Goal: Ask a question

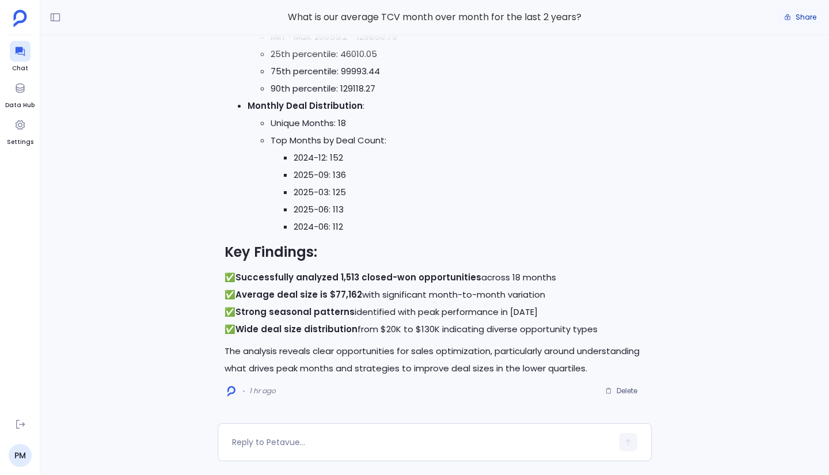
click at [792, 17] on button "Share" at bounding box center [800, 17] width 46 height 16
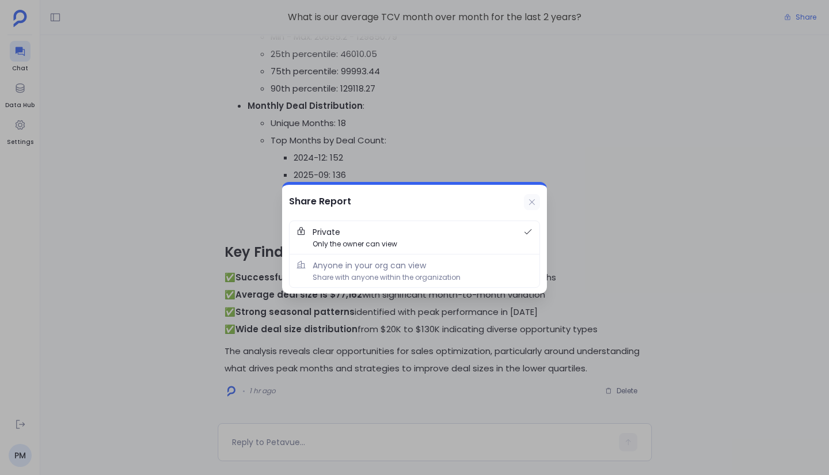
click at [532, 200] on icon at bounding box center [532, 202] width 9 height 9
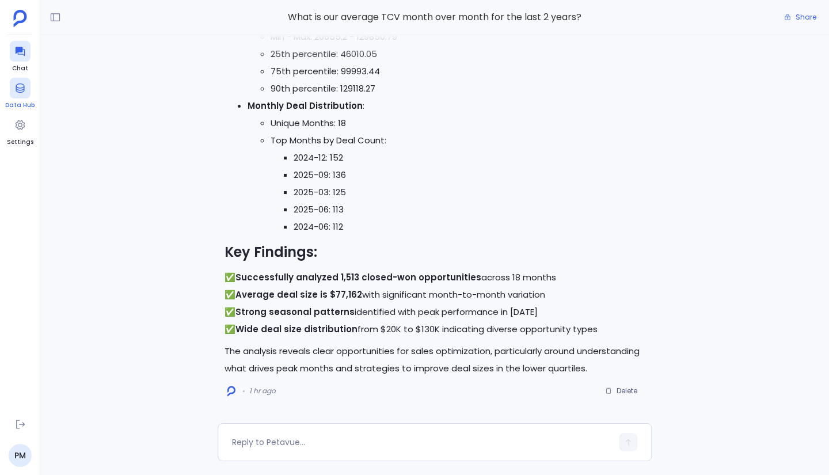
click at [21, 93] on icon at bounding box center [20, 88] width 12 height 12
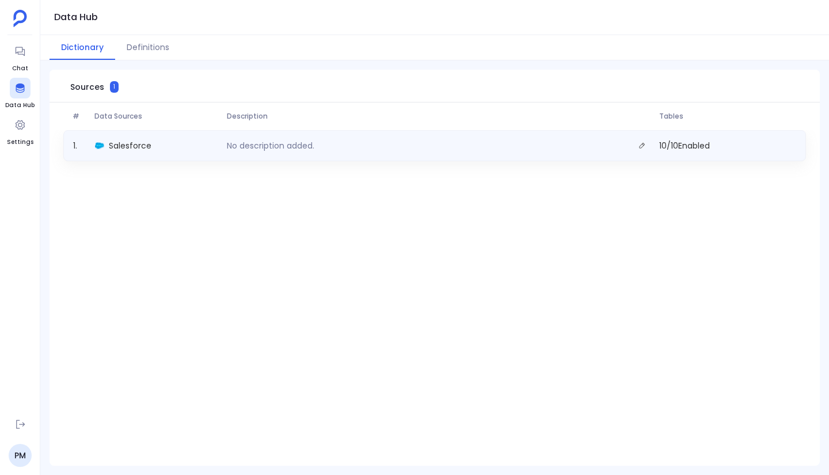
click at [377, 143] on div "No description added." at bounding box center [438, 146] width 432 height 16
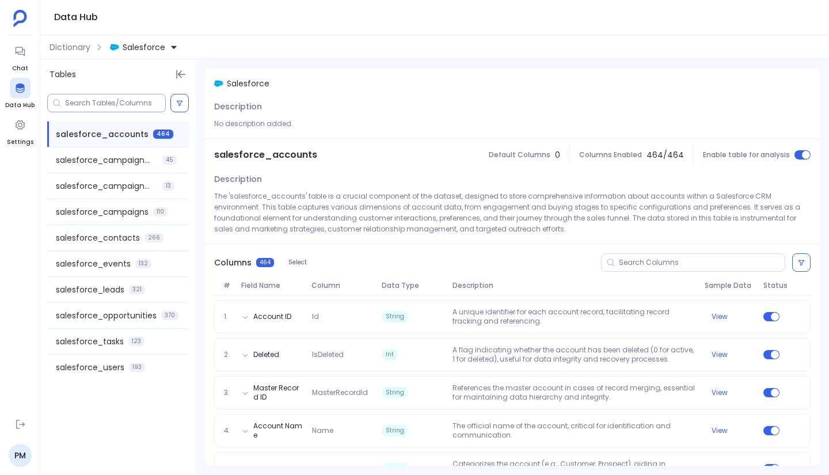
click at [119, 103] on input at bounding box center [115, 102] width 100 height 9
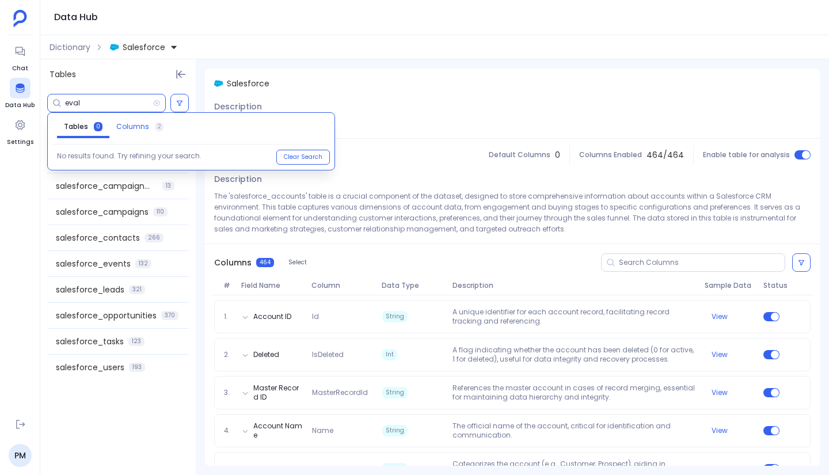
type input "eval"
click at [126, 130] on span "Columns" at bounding box center [132, 126] width 33 height 9
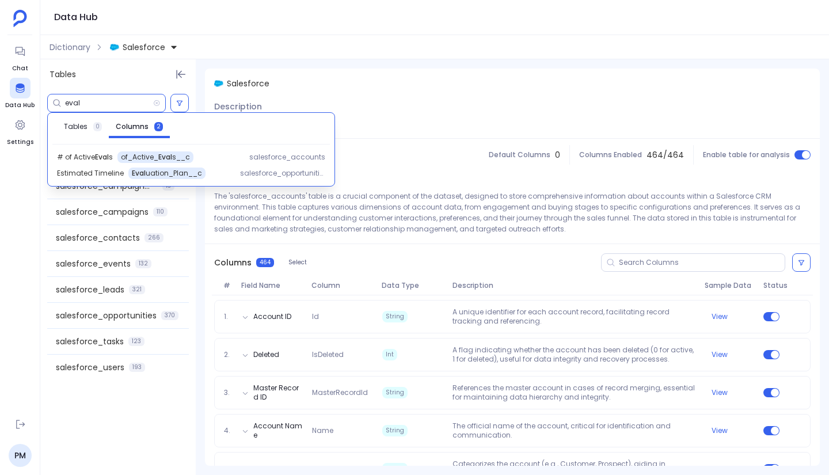
click at [91, 103] on input "eval" at bounding box center [109, 102] width 88 height 9
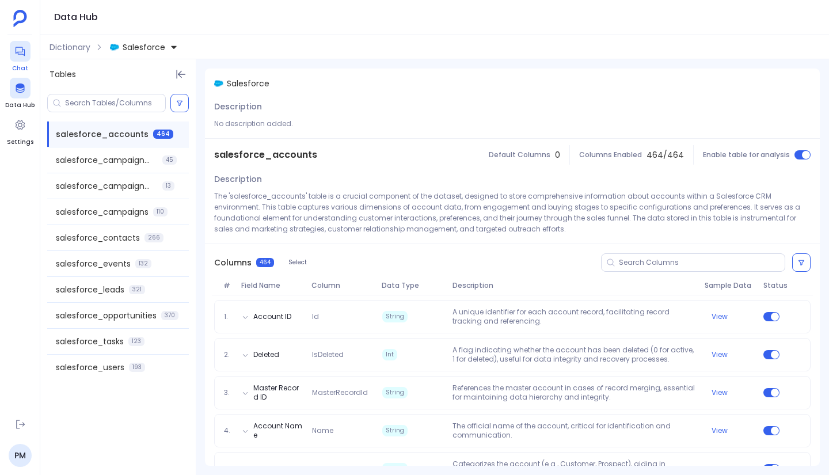
click at [21, 55] on icon at bounding box center [20, 51] width 12 height 12
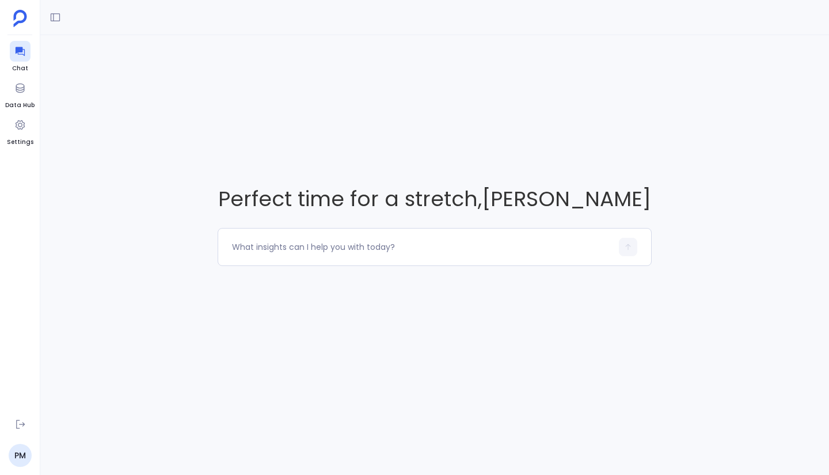
click at [216, 94] on div "Perfect time for a stretch , Pat Murphy" at bounding box center [434, 225] width 789 height 380
click at [321, 154] on div "Perfect time for a stretch , Pat Murphy" at bounding box center [434, 225] width 789 height 380
click at [26, 128] on div at bounding box center [20, 125] width 21 height 21
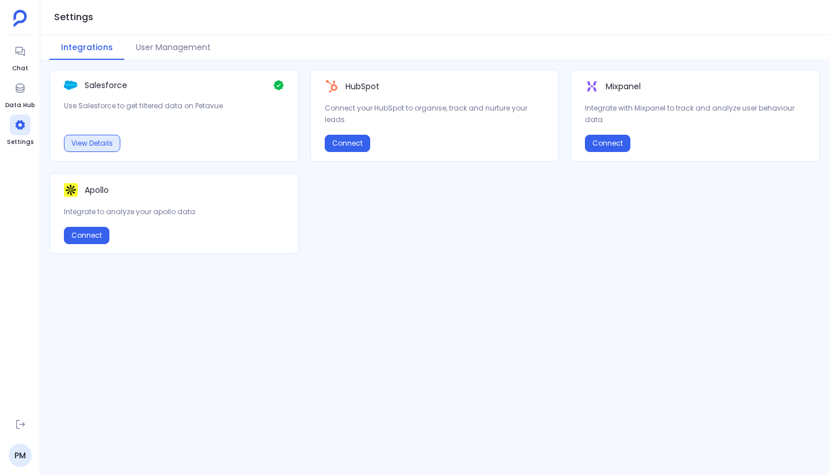
click at [107, 143] on button "View Details" at bounding box center [92, 143] width 56 height 17
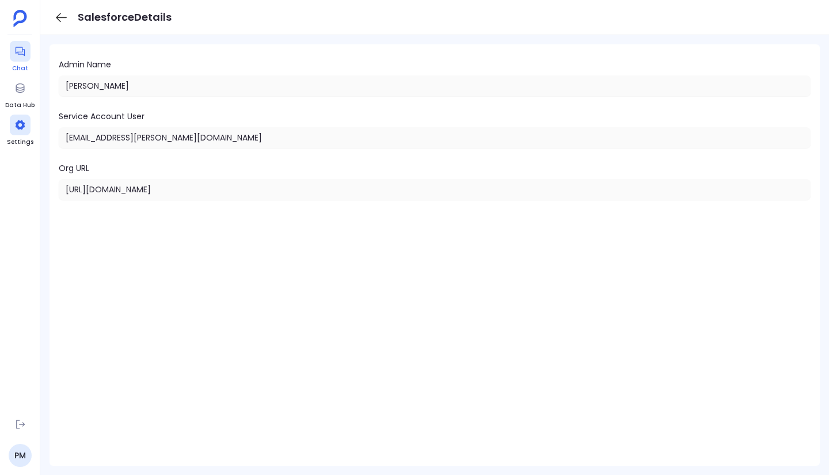
click at [22, 59] on div at bounding box center [20, 51] width 21 height 21
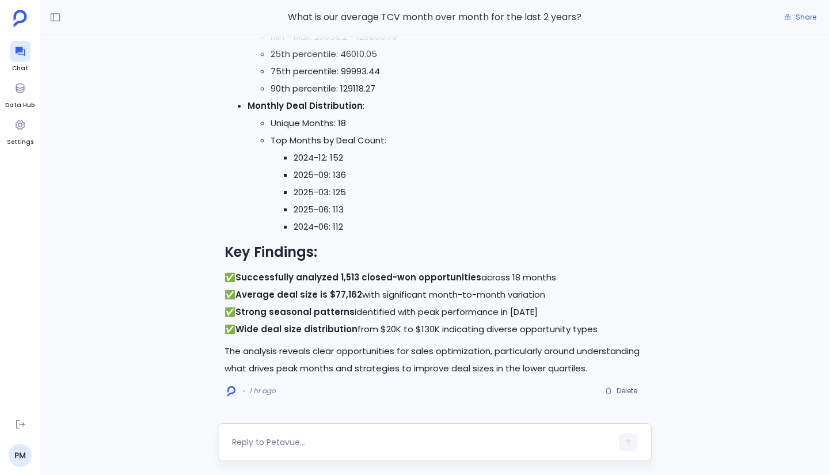
click at [286, 448] on div at bounding box center [422, 442] width 380 height 18
click at [287, 443] on textarea at bounding box center [422, 443] width 380 height 12
type textarea "can you place this in a month over month format?"
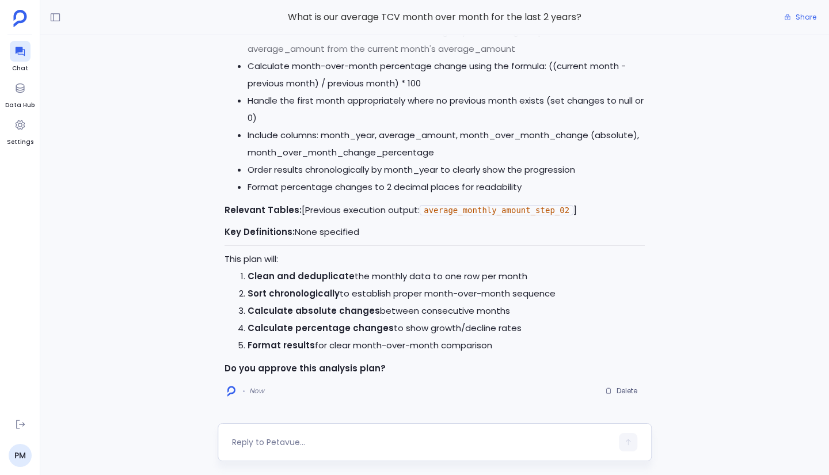
click at [313, 439] on textarea at bounding box center [422, 443] width 380 height 12
type textarea "yes"
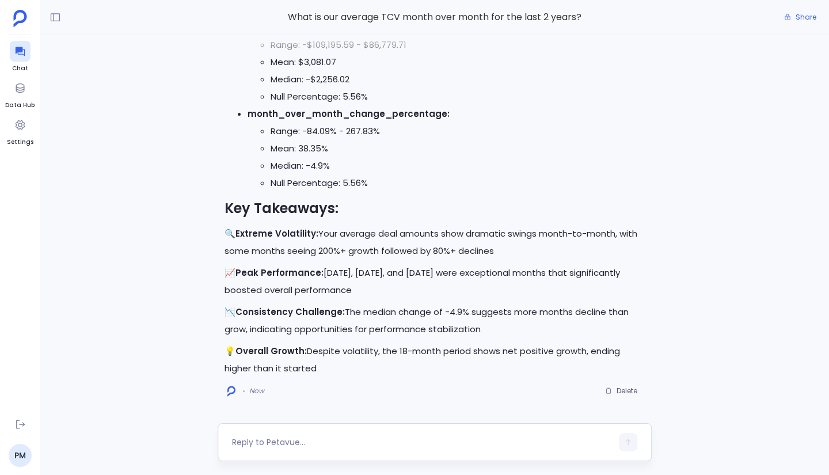
click at [284, 446] on textarea at bounding box center [422, 443] width 380 height 12
type textarea "this is perfect, can you do this for quarter over quarter, with 24 months?"
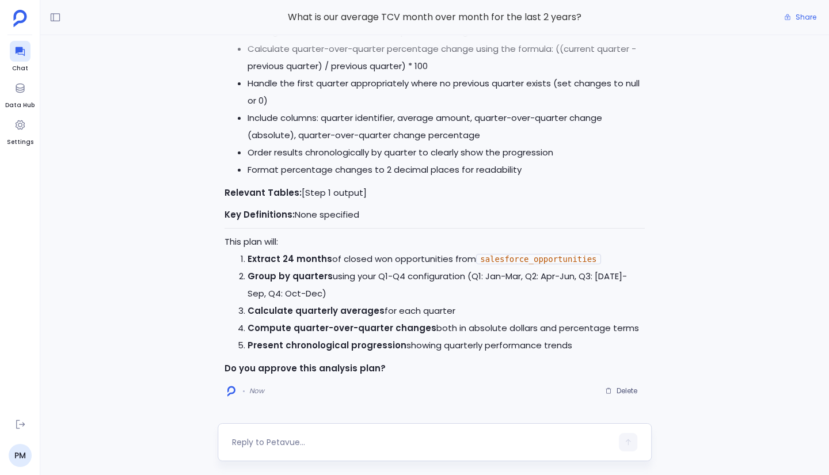
click at [312, 447] on textarea at bounding box center [422, 443] width 380 height 12
type textarea "yes"
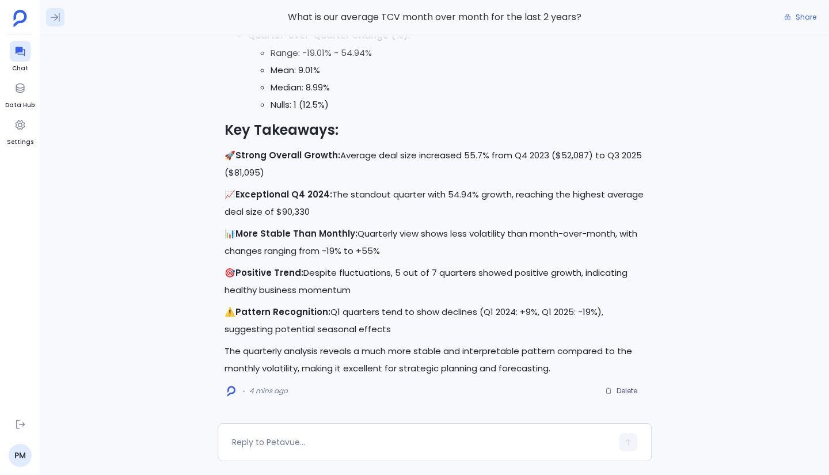
click at [56, 17] on icon at bounding box center [55, 17] width 9 height 9
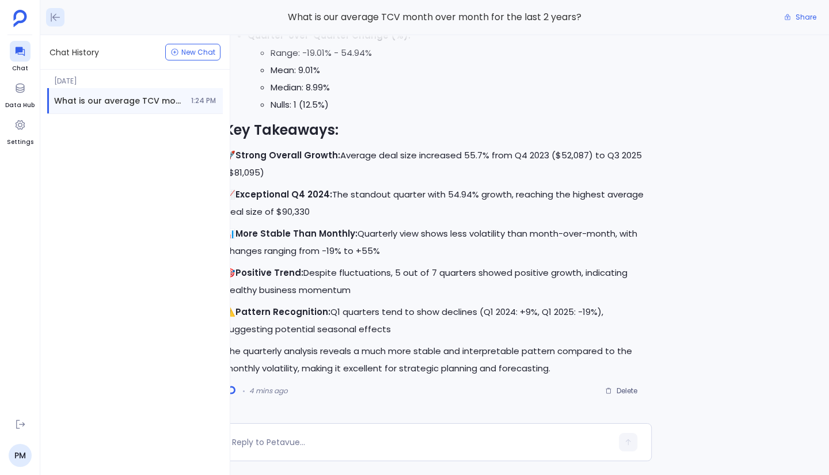
click at [56, 17] on icon at bounding box center [55, 17] width 9 height 9
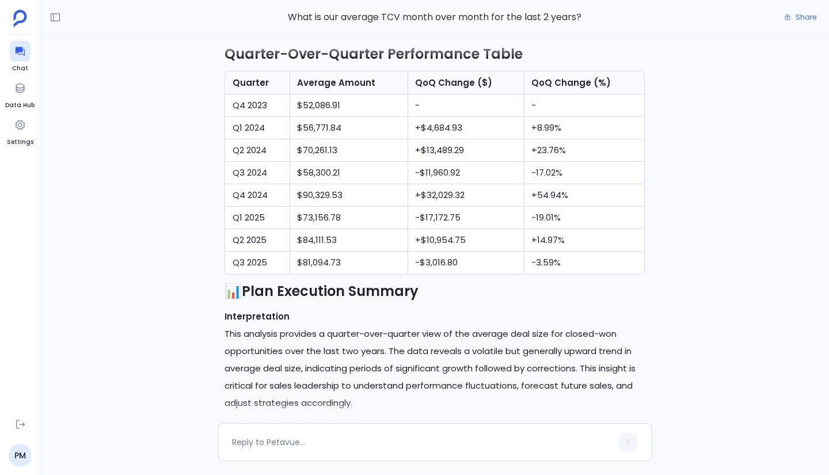
scroll to position [-1094, 0]
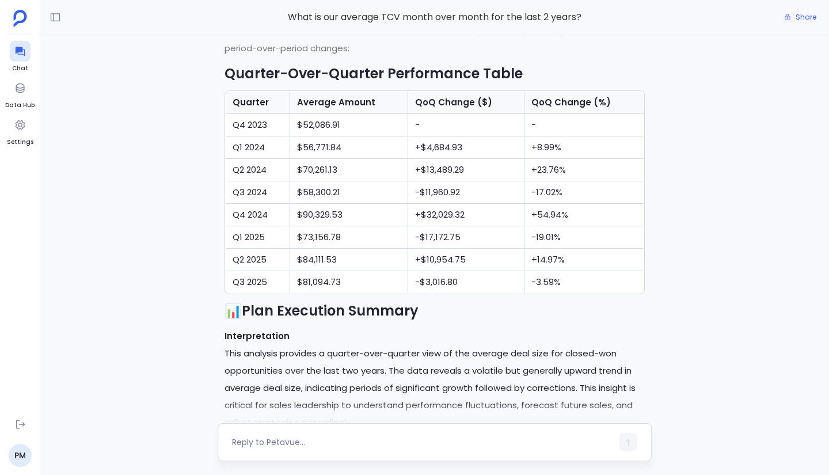
click at [306, 442] on textarea at bounding box center [422, 443] width 380 height 12
click at [362, 443] on textarea "can we do this report again" at bounding box center [422, 443] width 380 height 12
type textarea "can we do this report again, only looking at 'New Business' opportunities"
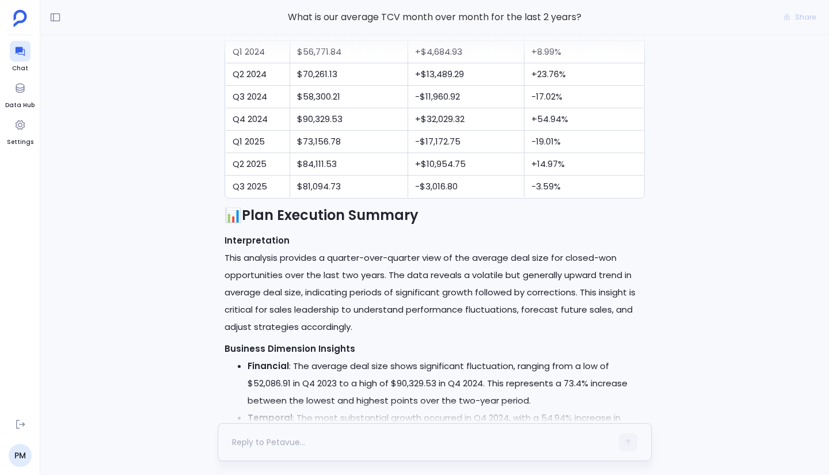
scroll to position [0, 0]
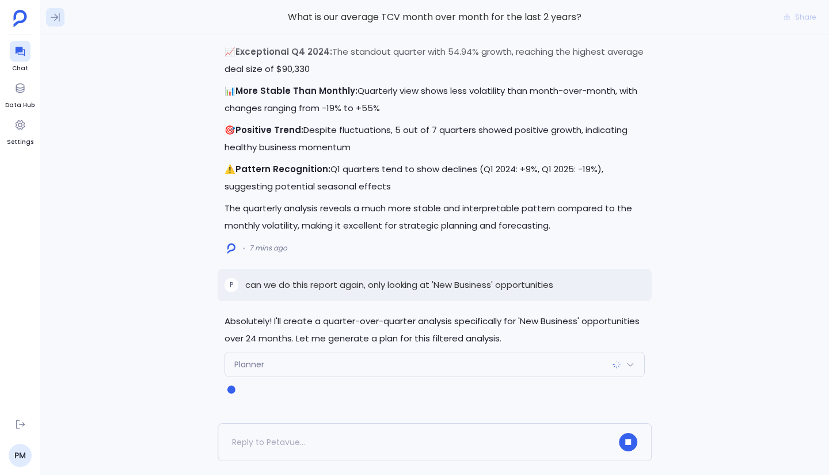
click at [57, 21] on icon at bounding box center [56, 18] width 12 height 12
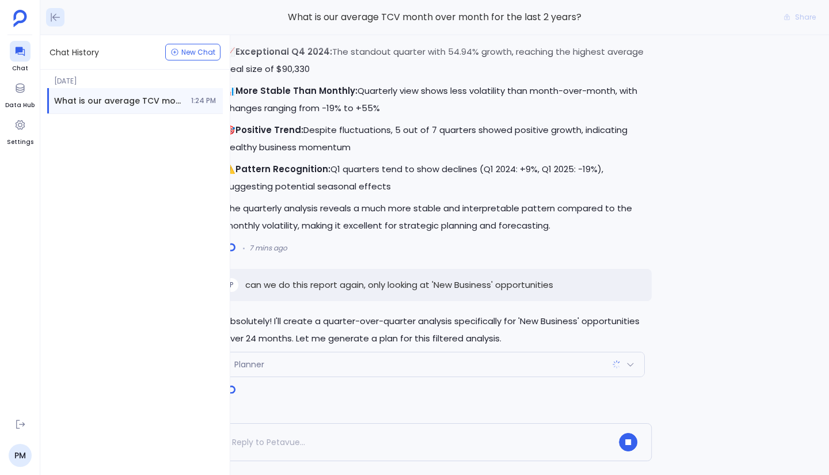
click at [57, 21] on icon at bounding box center [56, 18] width 12 height 12
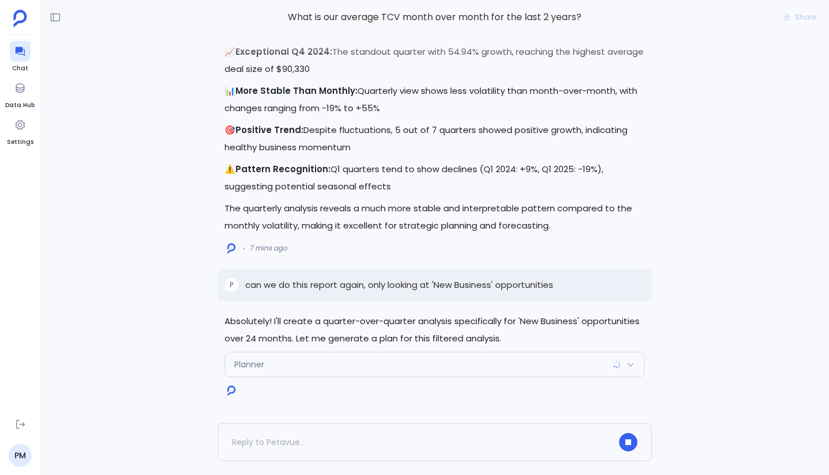
click at [97, 104] on div "Absolutely! I'll create a quarter-over-quarter analysis specifically for 'New B…" at bounding box center [434, 229] width 789 height 388
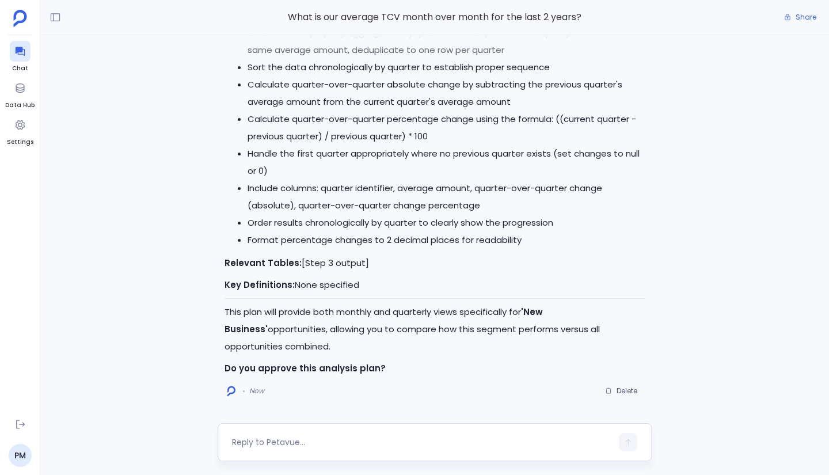
click at [314, 445] on textarea at bounding box center [422, 443] width 380 height 12
click at [265, 442] on textarea at bounding box center [422, 443] width 380 height 12
type textarea "yes"
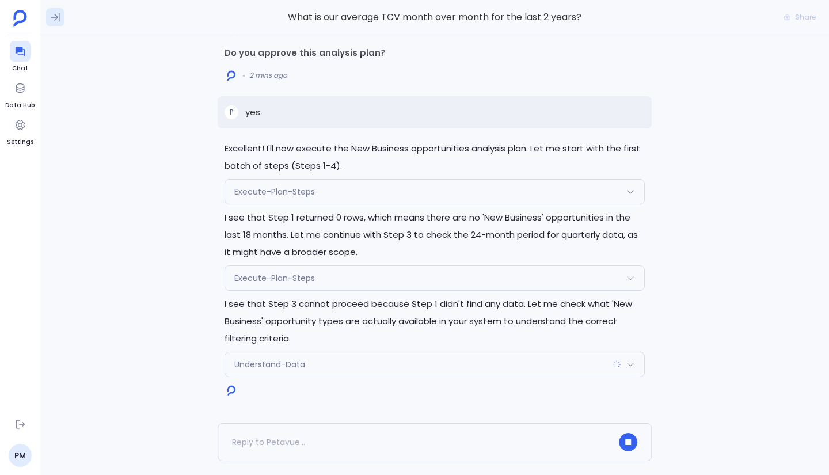
click at [63, 21] on button at bounding box center [55, 17] width 18 height 18
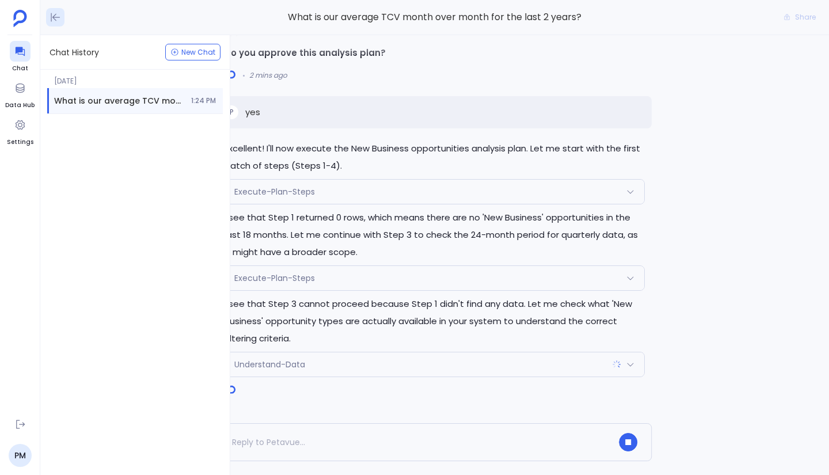
click at [59, 22] on icon at bounding box center [56, 18] width 12 height 12
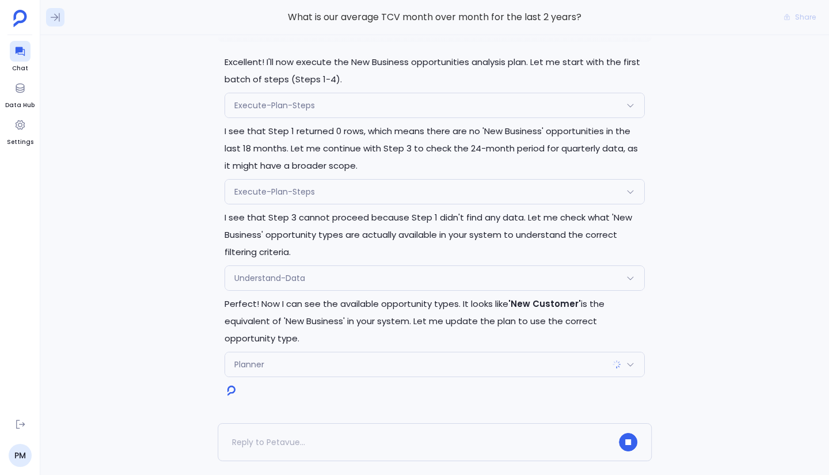
click at [54, 21] on icon at bounding box center [55, 17] width 9 height 9
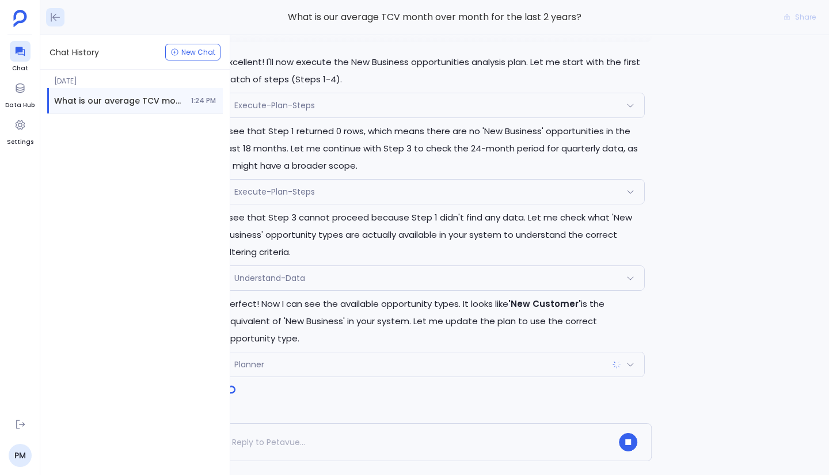
click at [54, 21] on icon at bounding box center [56, 18] width 12 height 12
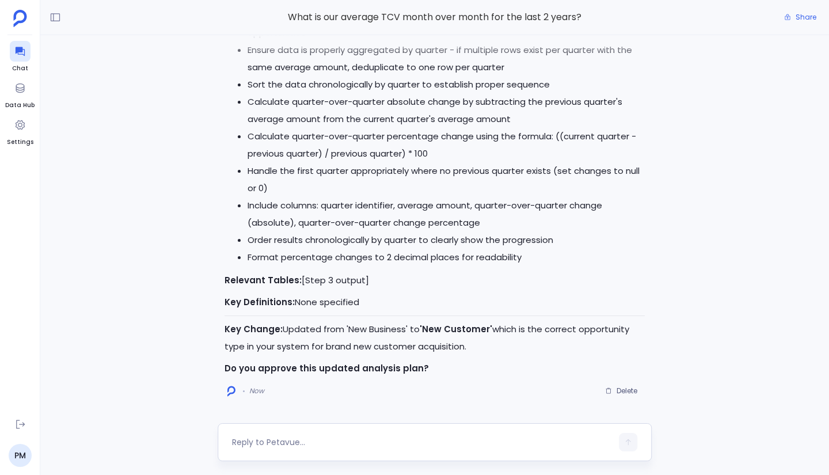
click at [320, 440] on textarea at bounding box center [422, 443] width 380 height 12
type textarea "yes"
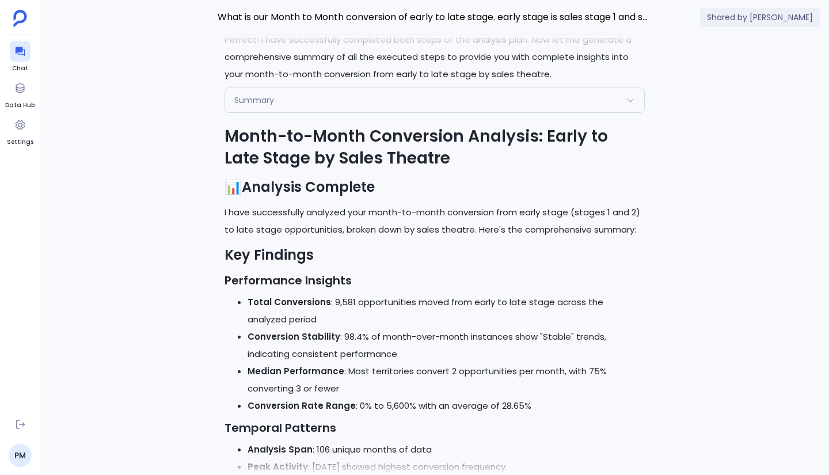
scroll to position [-864, 0]
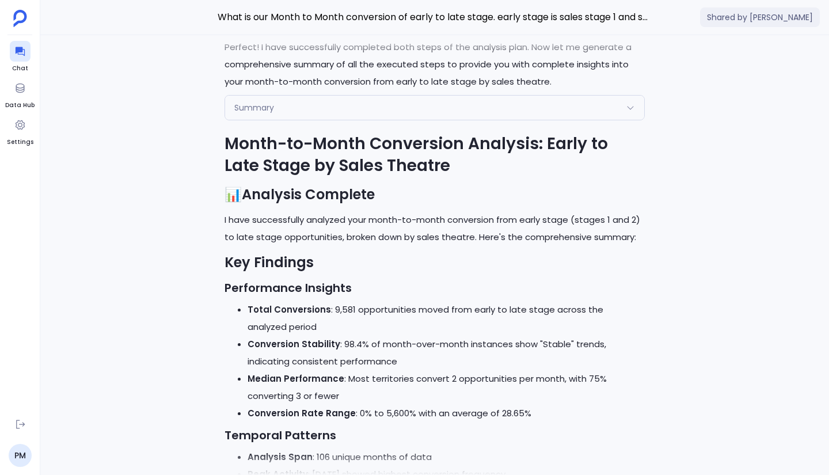
click at [725, 19] on span "Shared by [PERSON_NAME]" at bounding box center [760, 17] width 120 height 20
drag, startPoint x: 725, startPoint y: 19, endPoint x: 796, endPoint y: 14, distance: 71.0
click at [796, 14] on span "Shared by [PERSON_NAME]" at bounding box center [760, 17] width 120 height 20
click at [730, 42] on div at bounding box center [435, 46] width 710 height 23
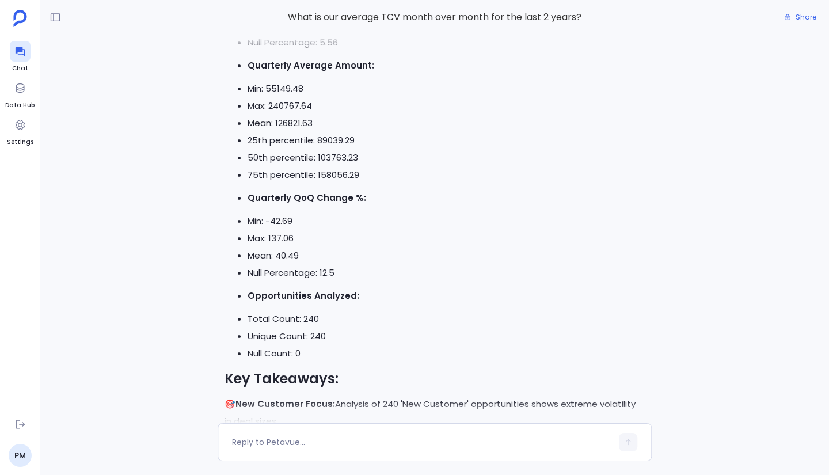
scroll to position [-288, 0]
